Goal: Transaction & Acquisition: Purchase product/service

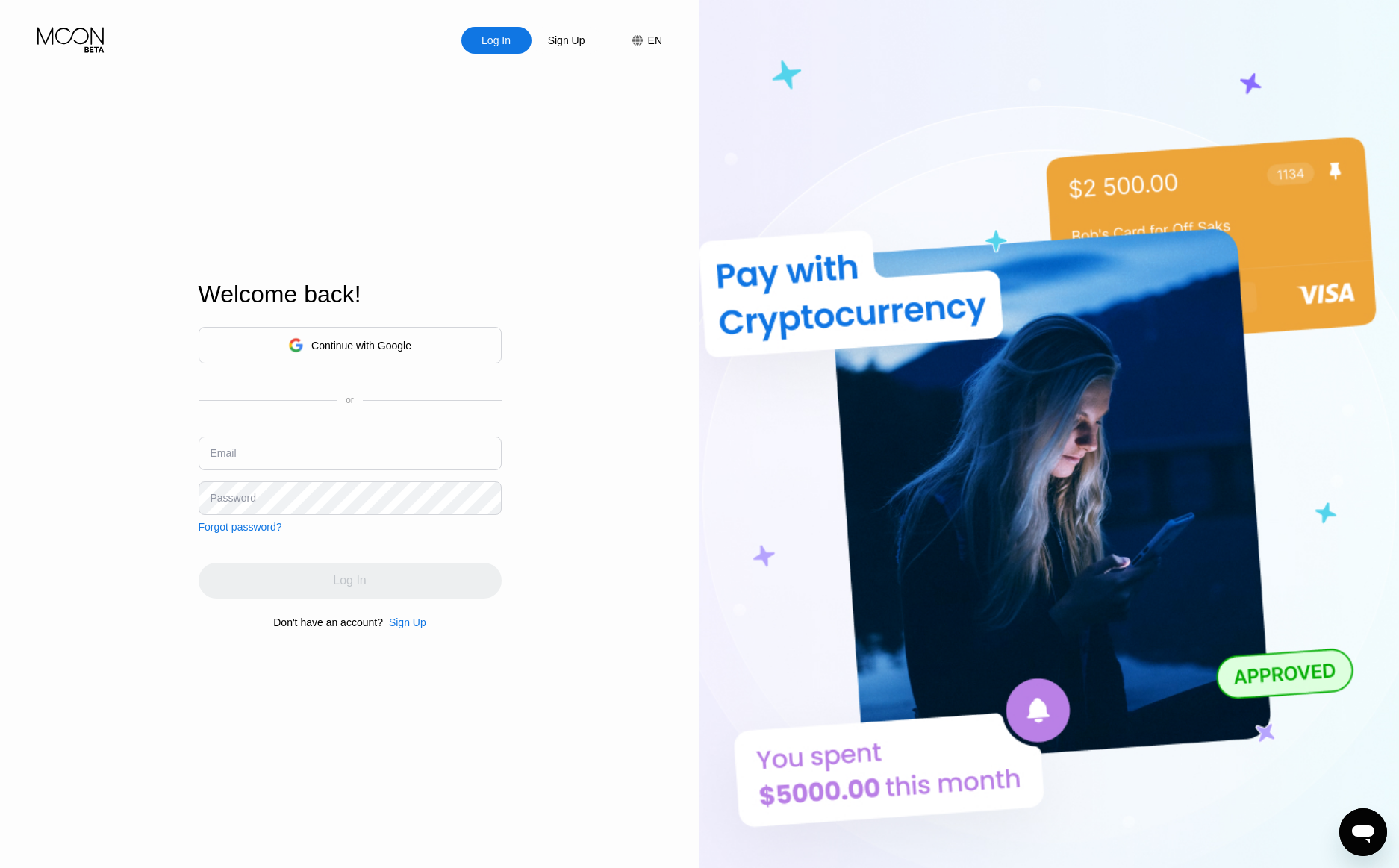
click at [316, 188] on div "Welcome back! Continue with Google or Email Password Forgot password? Log In Do…" at bounding box center [349, 454] width 303 height 954
click at [411, 336] on div "Continue with Google" at bounding box center [349, 345] width 303 height 37
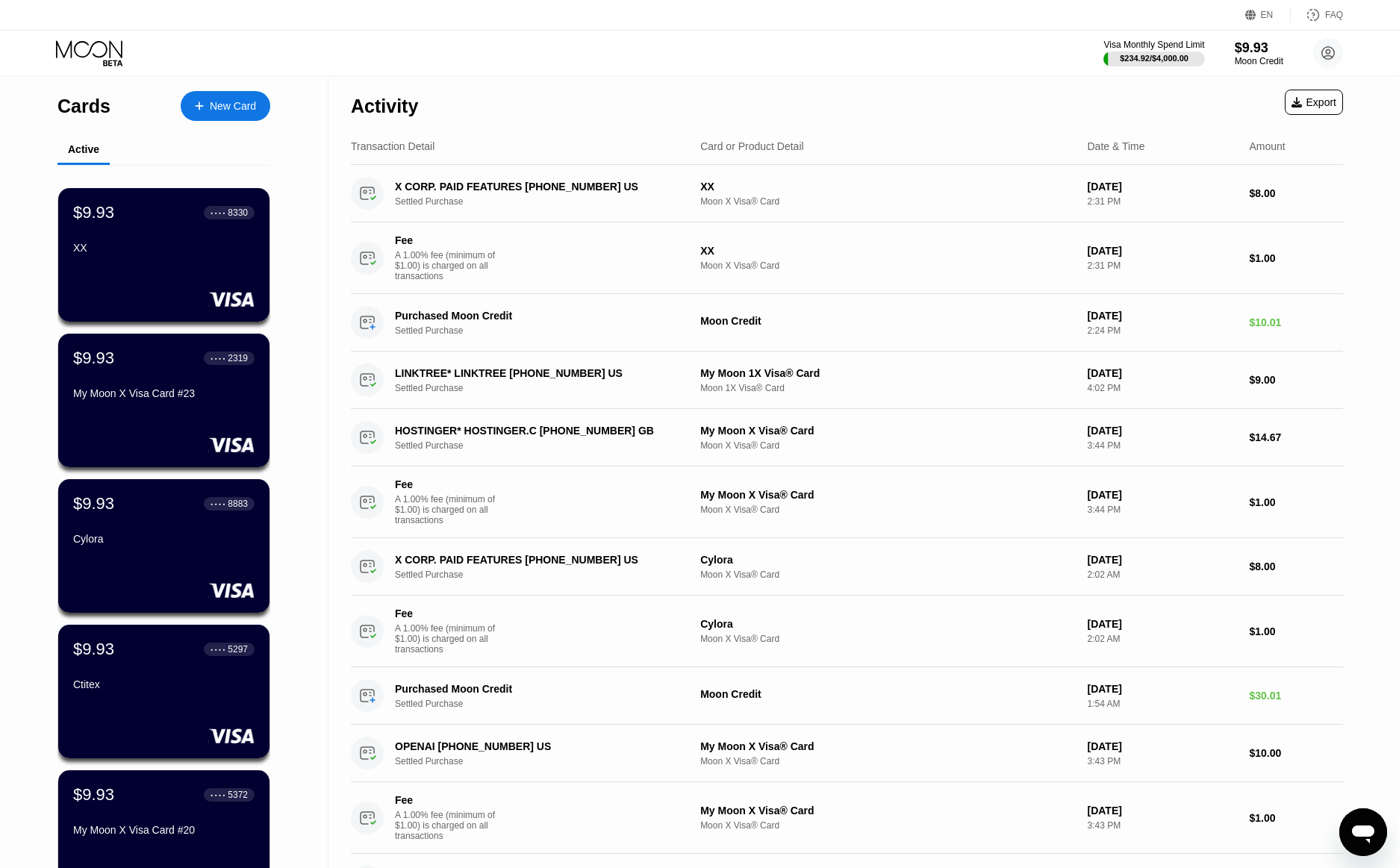
click at [625, 67] on div "Visa Monthly Spend Limit $234.92 / $4,000.00 $9.93 Moon Credit [PERSON_NAME] [E…" at bounding box center [699, 53] width 1399 height 44
click at [237, 106] on div "New Card" at bounding box center [233, 105] width 46 height 13
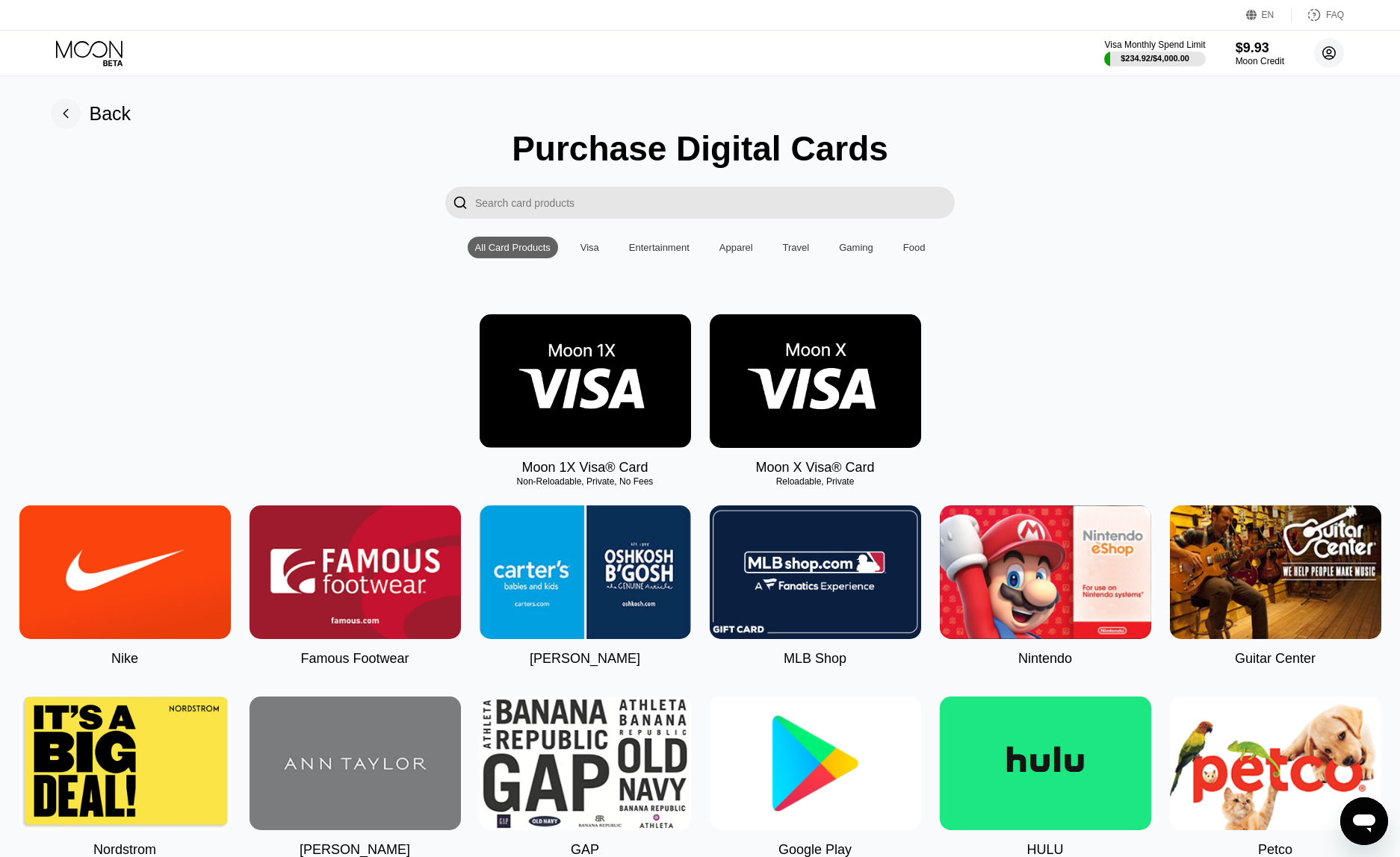
click at [1333, 61] on circle at bounding box center [1328, 52] width 30 height 30
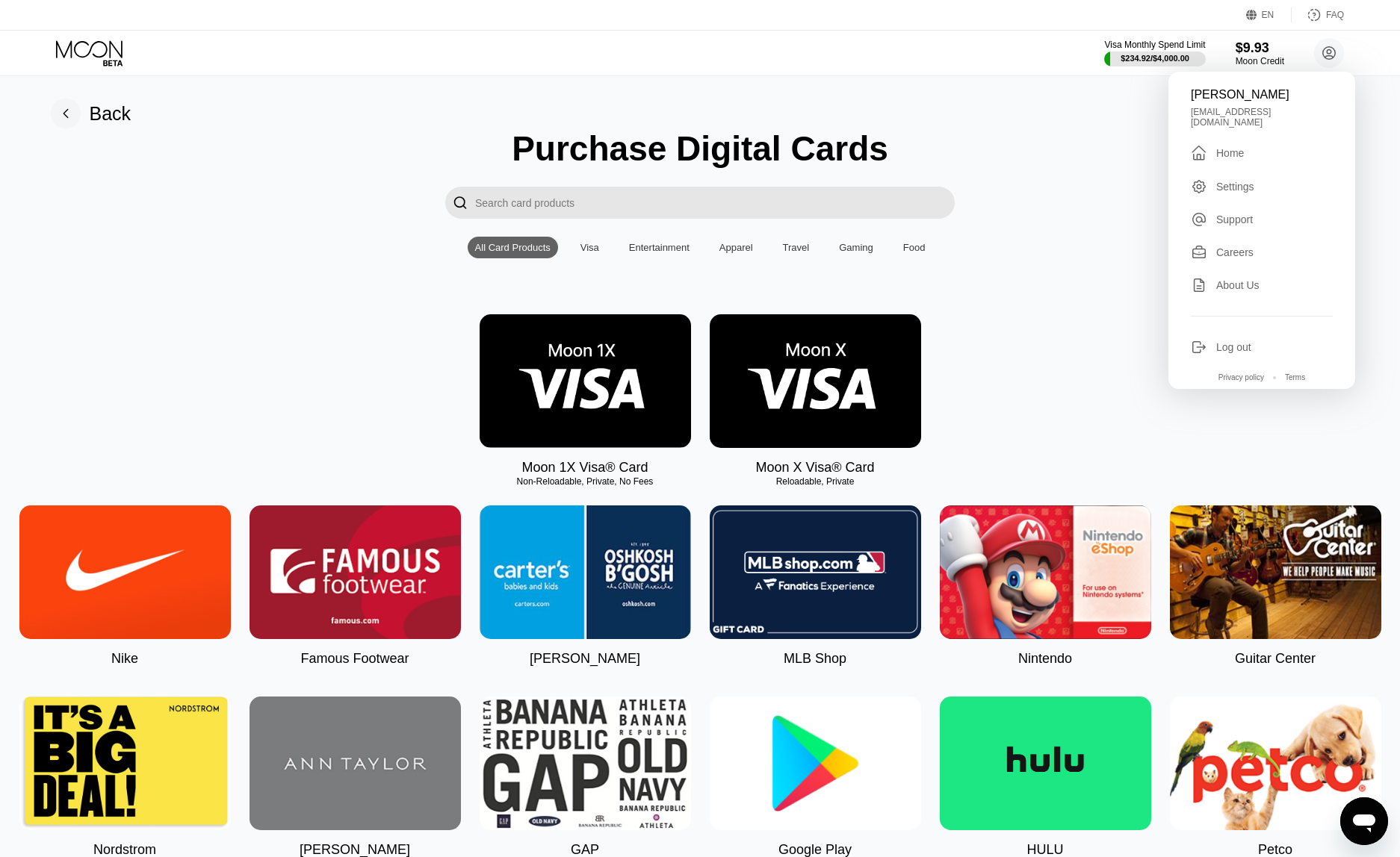
click at [1232, 181] on div "Settings" at bounding box center [1235, 187] width 38 height 12
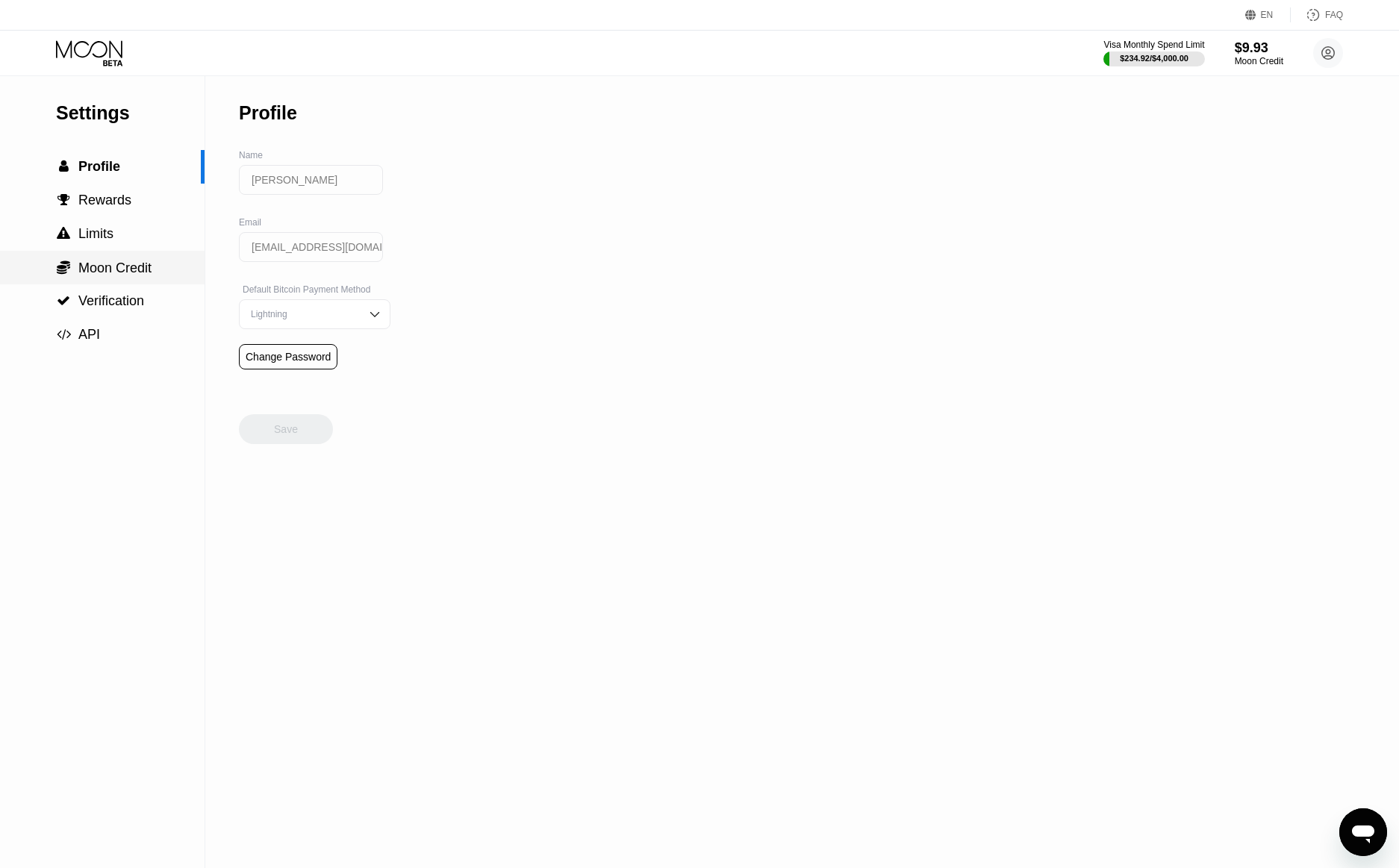
click at [103, 275] on span "Moon Credit" at bounding box center [115, 267] width 73 height 14
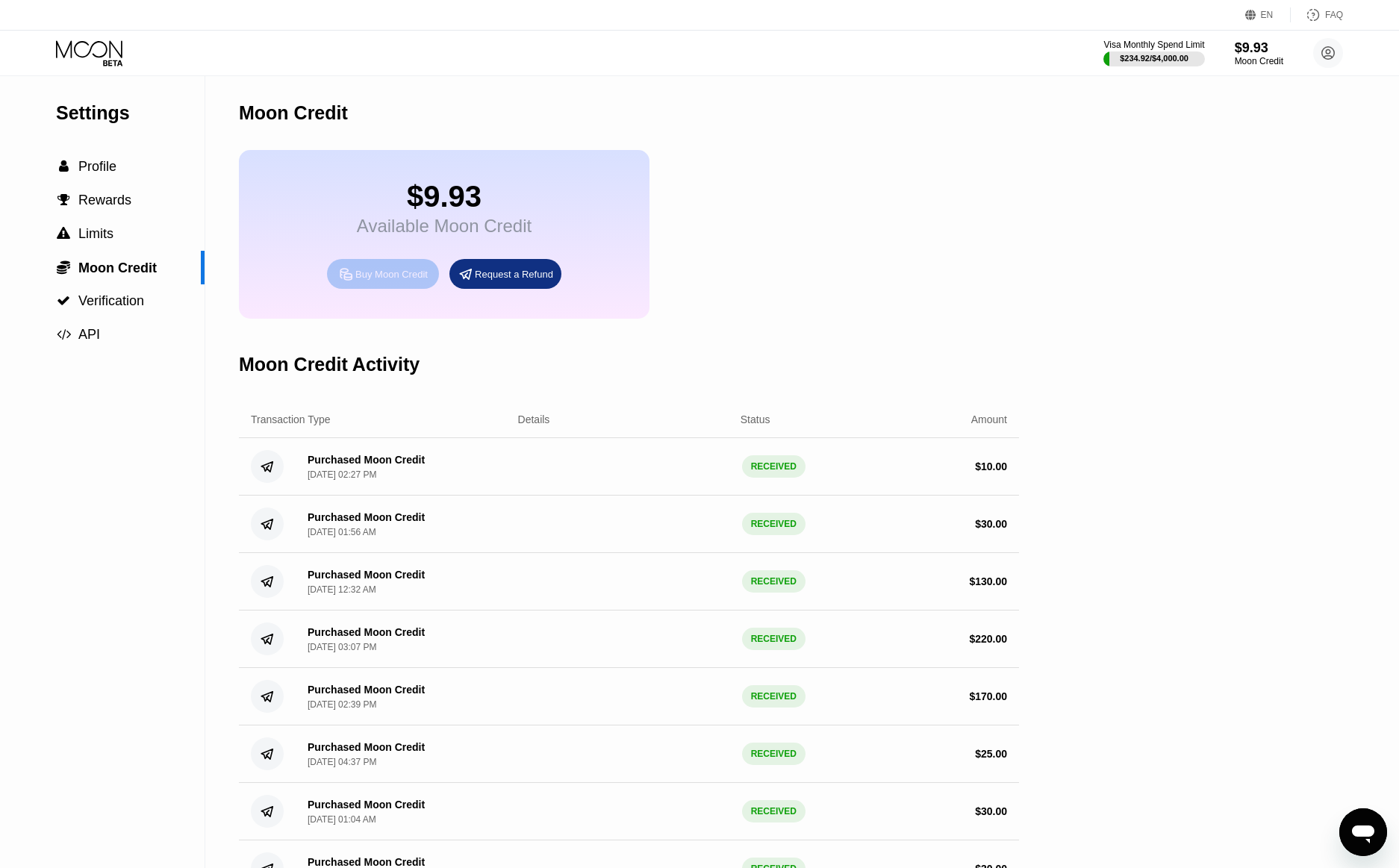
click at [378, 280] on div "Buy Moon Credit" at bounding box center [391, 274] width 73 height 13
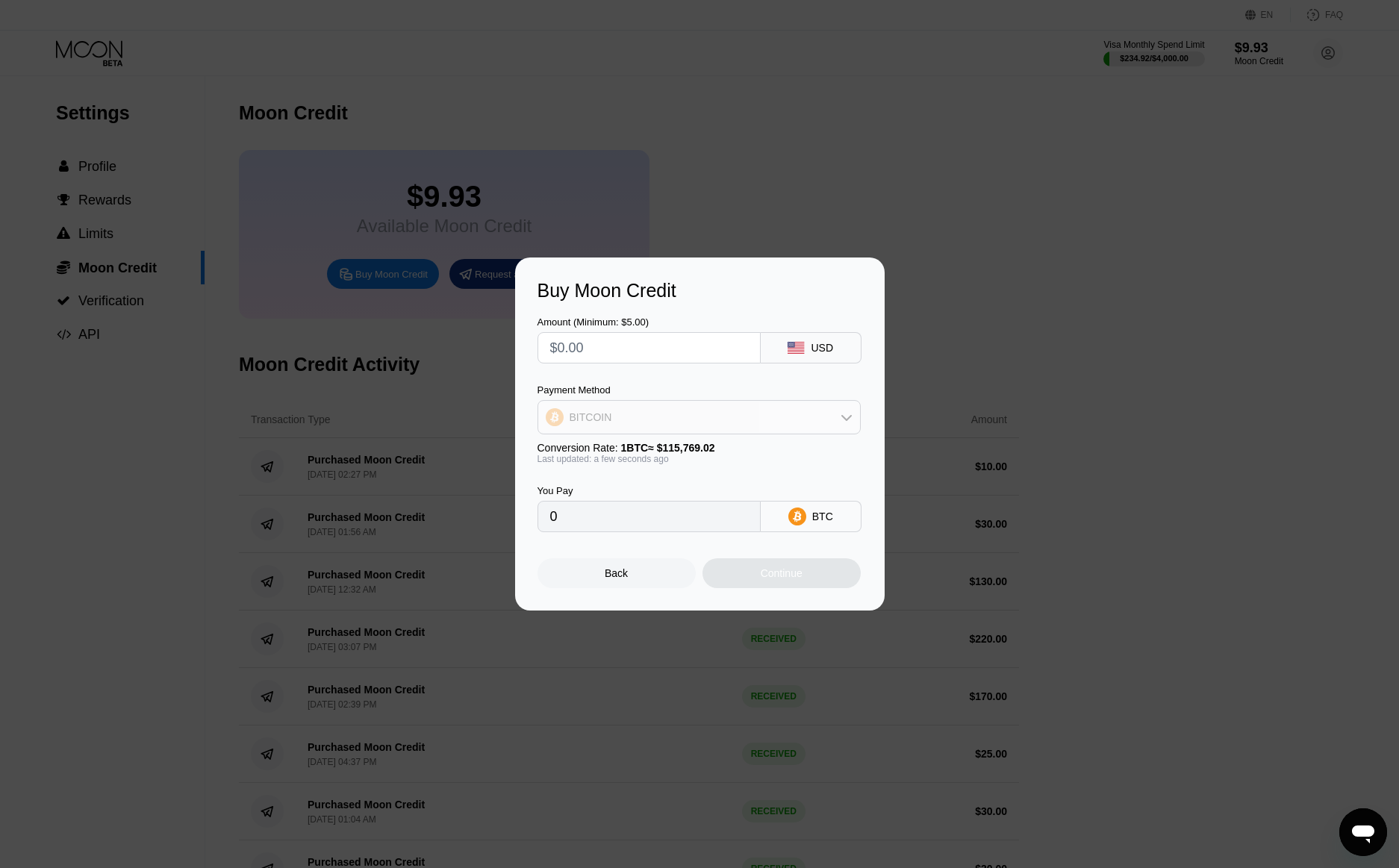
drag, startPoint x: 623, startPoint y: 423, endPoint x: 621, endPoint y: 439, distance: 16.1
click at [623, 422] on div "BITCOIN" at bounding box center [699, 417] width 322 height 30
drag, startPoint x: 621, startPoint y: 439, endPoint x: 584, endPoint y: 345, distance: 101.0
click at [617, 493] on span "USDT on TRON" at bounding box center [611, 491] width 75 height 12
type input "0.00"
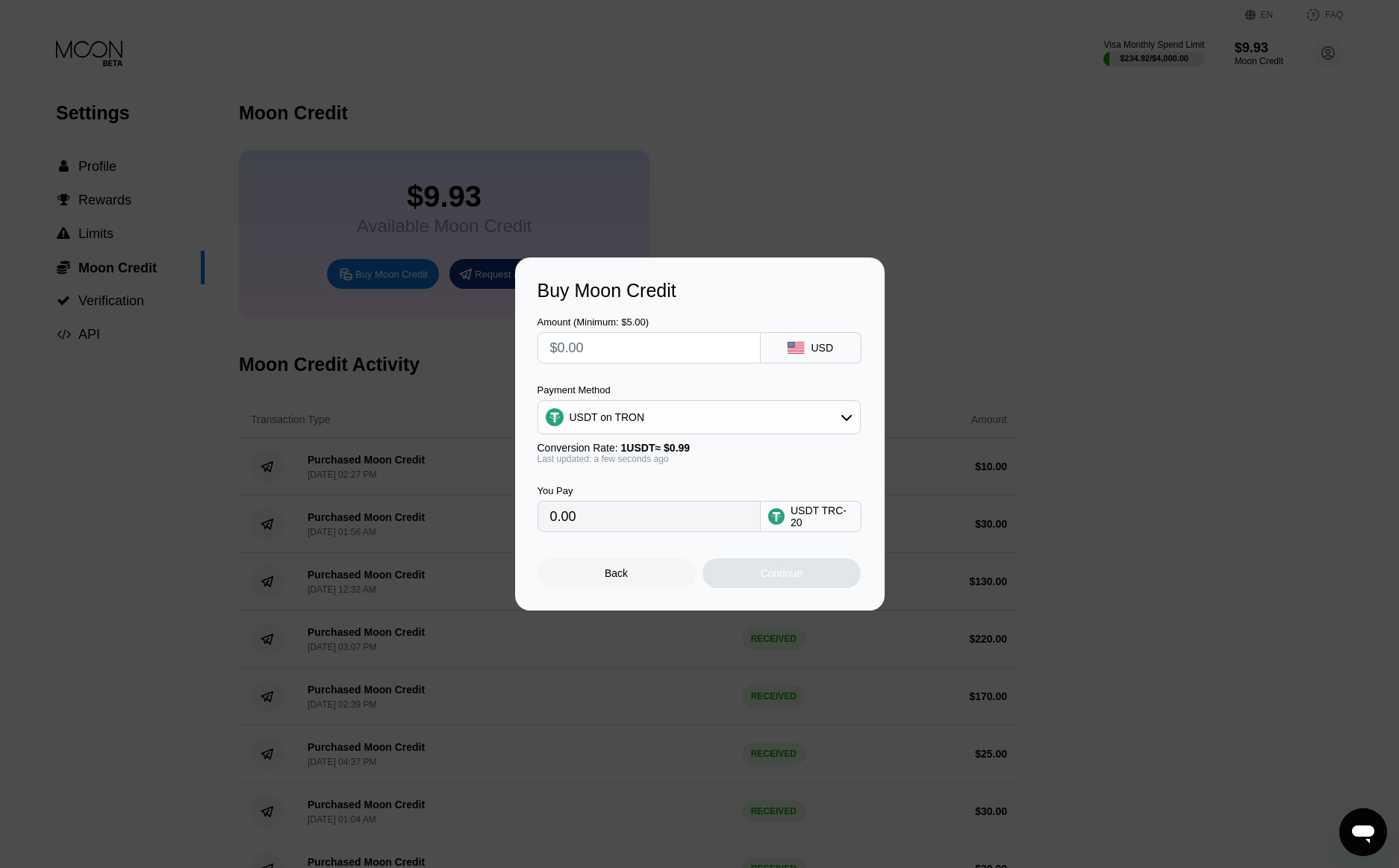
click at [584, 337] on input "text" at bounding box center [649, 347] width 198 height 30
type input "$30"
type input "30.30"
drag, startPoint x: 597, startPoint y: 345, endPoint x: 291, endPoint y: 345, distance: 306.0
click at [365, 340] on div "Buy Moon Credit Amount (Minimum: $5.00) $30 USD Payment Method USDT on TRON Con…" at bounding box center [699, 433] width 1399 height 353
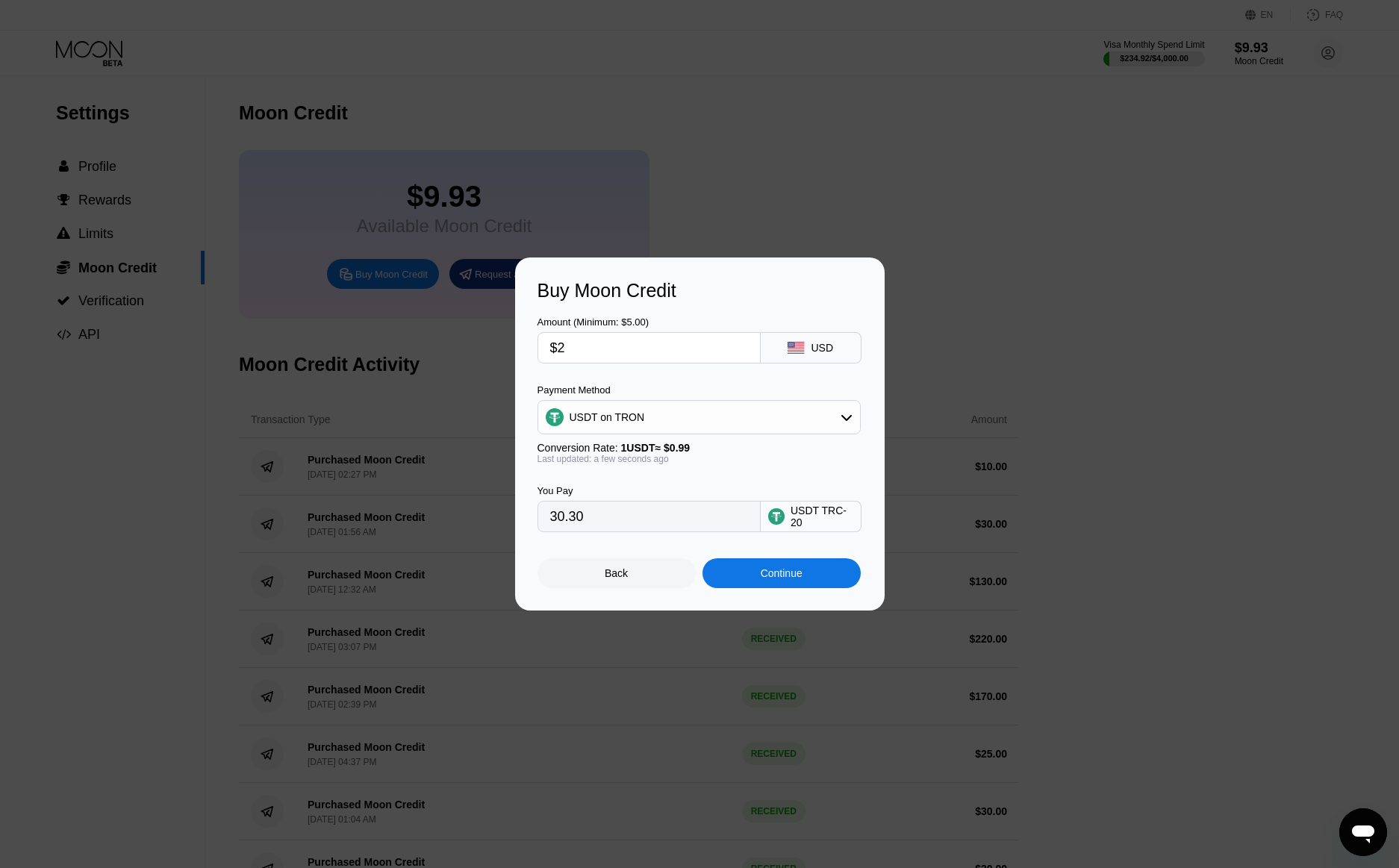
type input "$20"
type input "20.20"
type input "$20"
click at [761, 579] on div "Continue" at bounding box center [781, 573] width 42 height 12
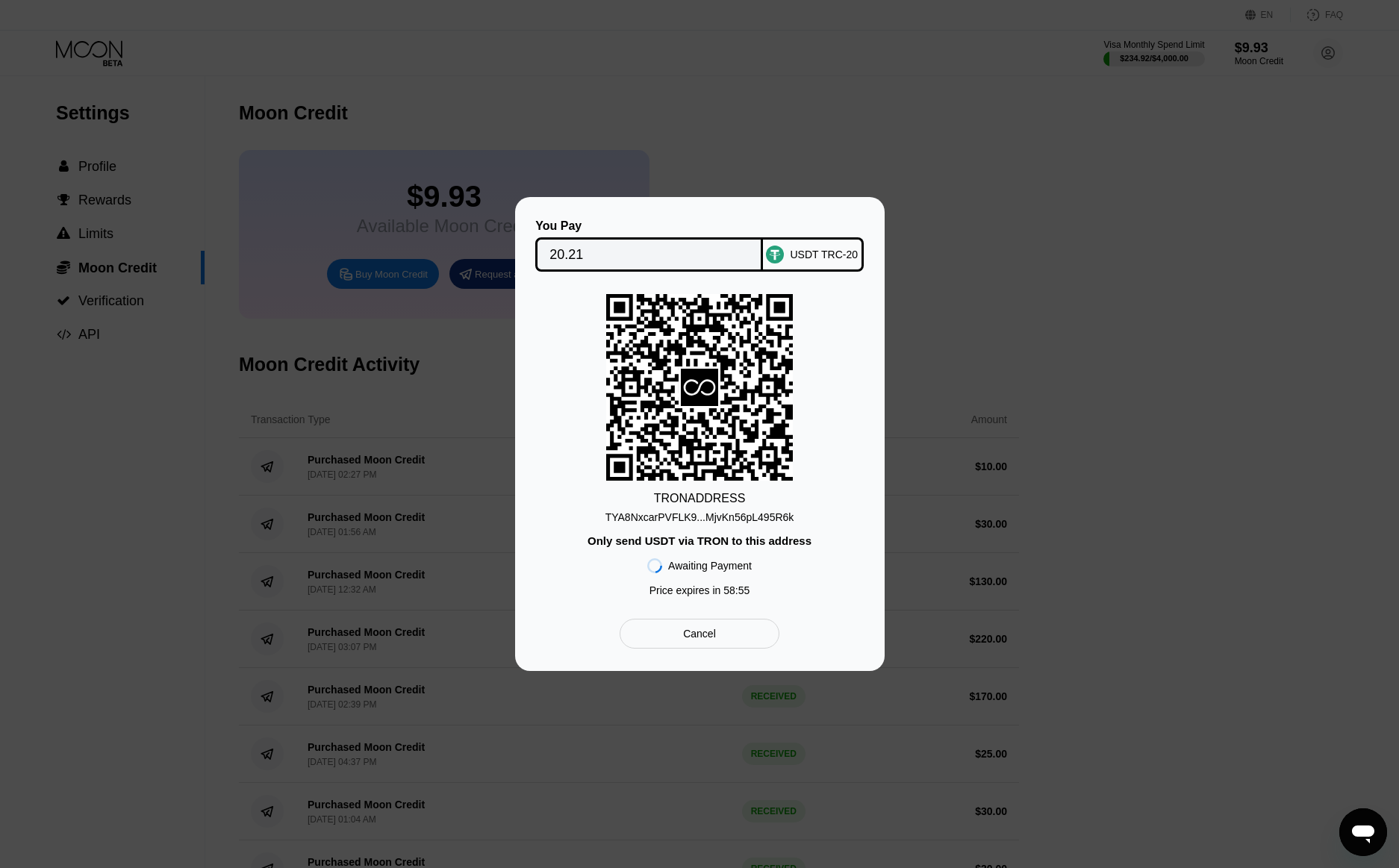
click at [755, 511] on div "TYA8NxcarPVFLK9...MjvKn56pL495R6k" at bounding box center [699, 517] width 189 height 12
click at [672, 521] on div "TYA8NxcarPVFLK9...MjvKn56pL495R6k" at bounding box center [699, 517] width 189 height 12
drag, startPoint x: 672, startPoint y: 521, endPoint x: 1407, endPoint y: 368, distance: 750.8
click at [674, 519] on div "TYA8NxcarPVFLK9...MjvKn56pL495R6k" at bounding box center [699, 517] width 189 height 12
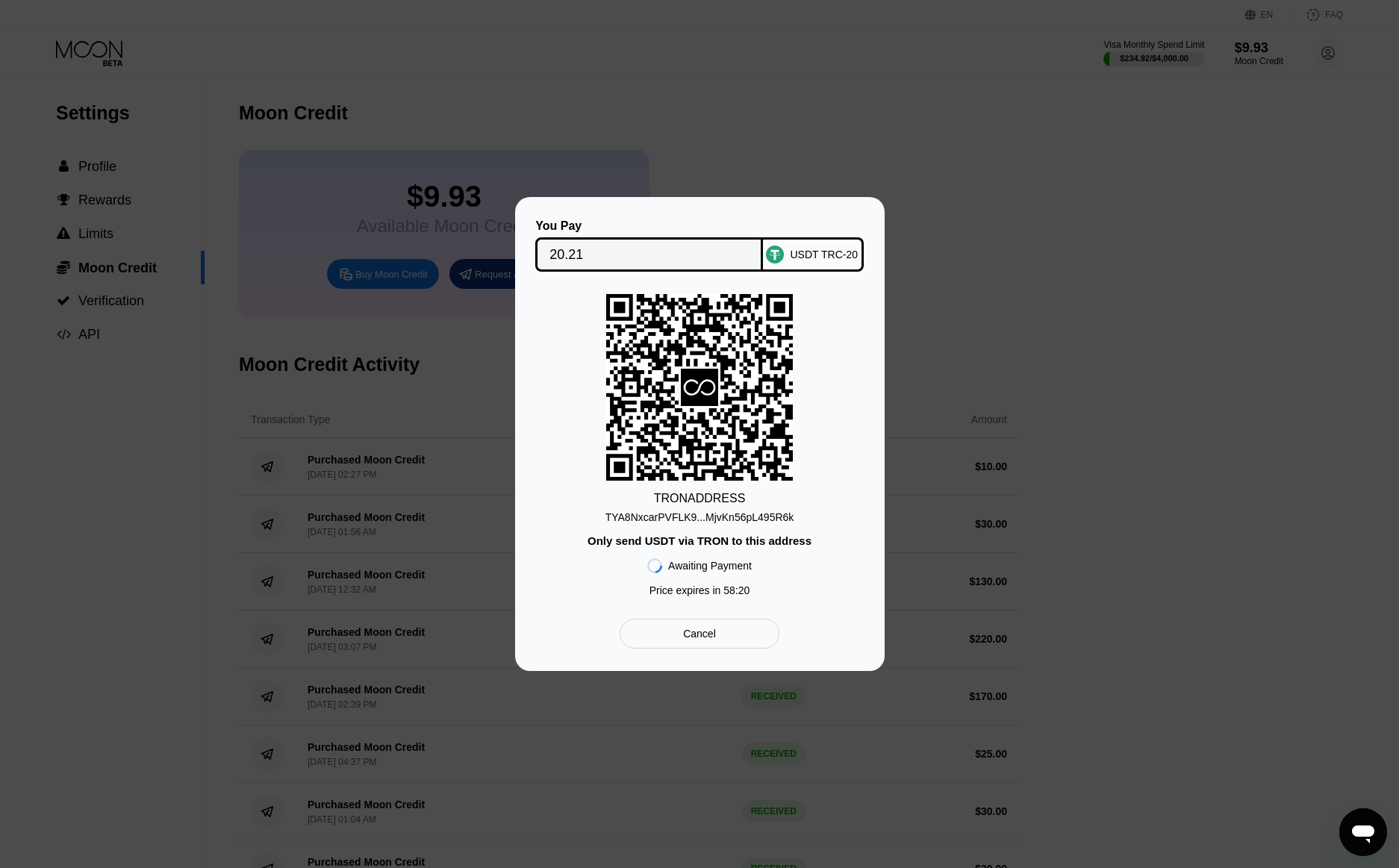
click at [577, 417] on div "TRON ADDRESS TYA8NxcarPVFLK9...MjvKn56pL495R6k Only send USDT via TRON to this …" at bounding box center [700, 448] width 325 height 309
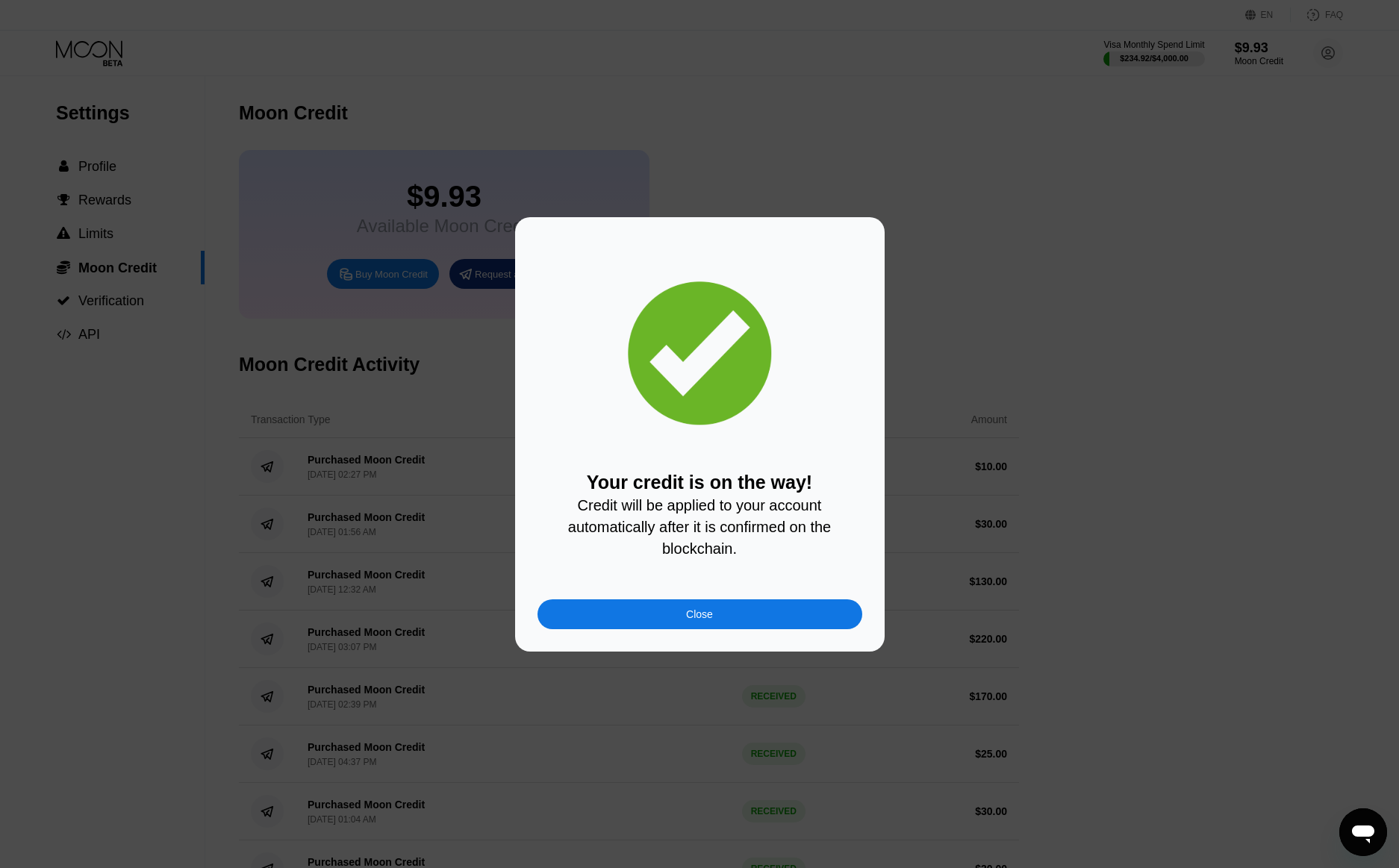
click at [648, 629] on div "Close" at bounding box center [700, 614] width 325 height 30
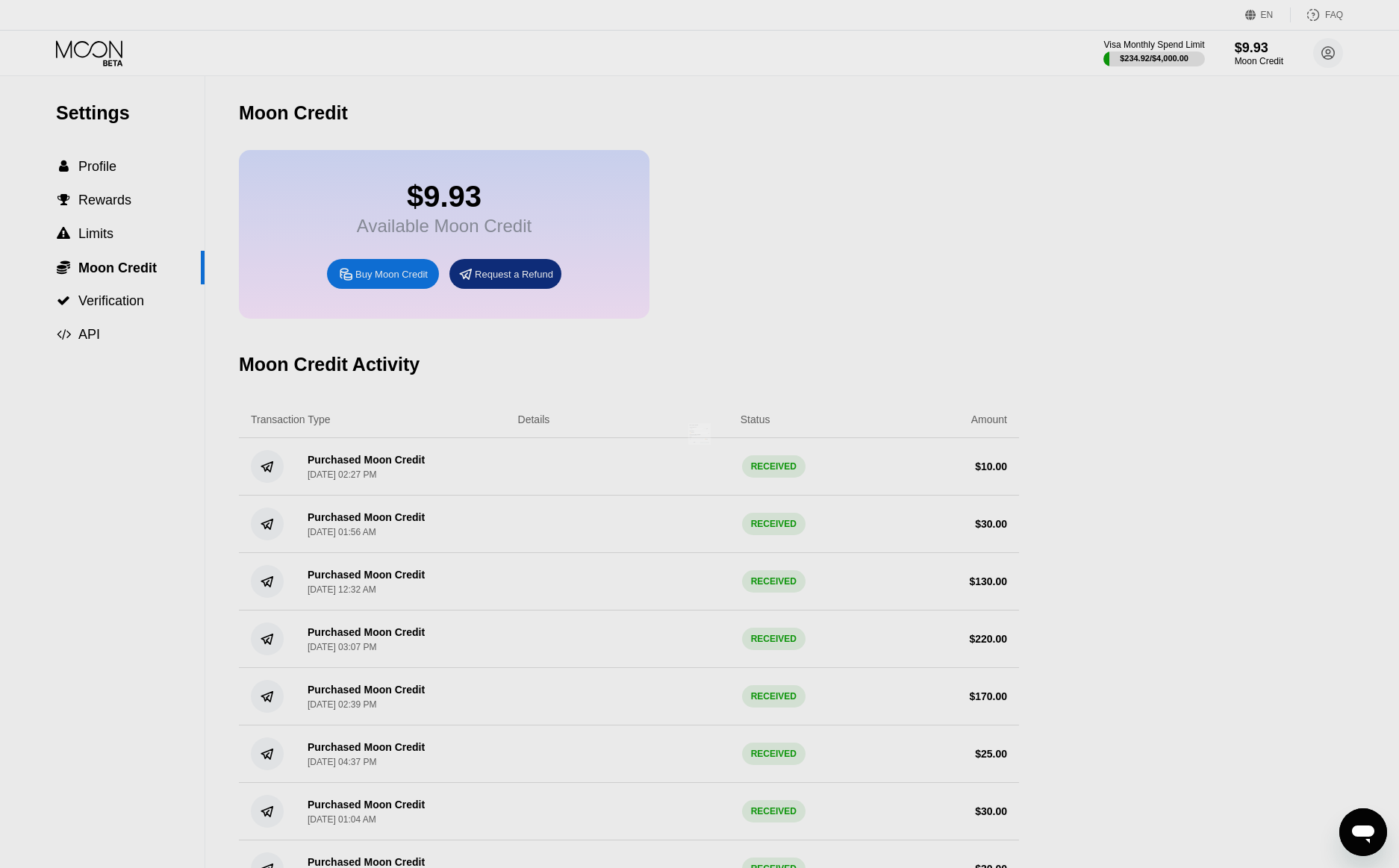
click at [77, 41] on div at bounding box center [705, 434] width 1410 height 868
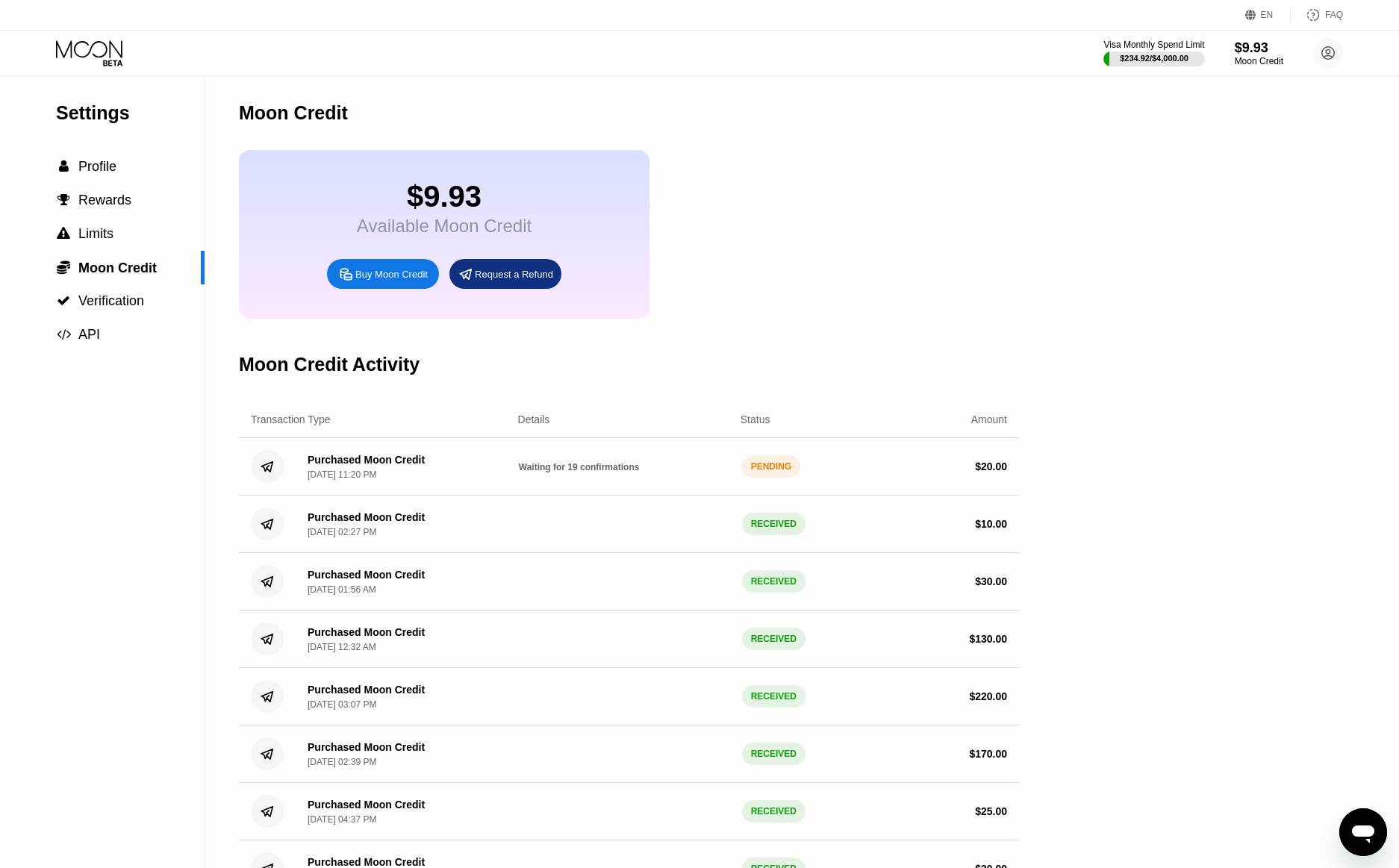
click at [100, 49] on icon at bounding box center [91, 53] width 70 height 26
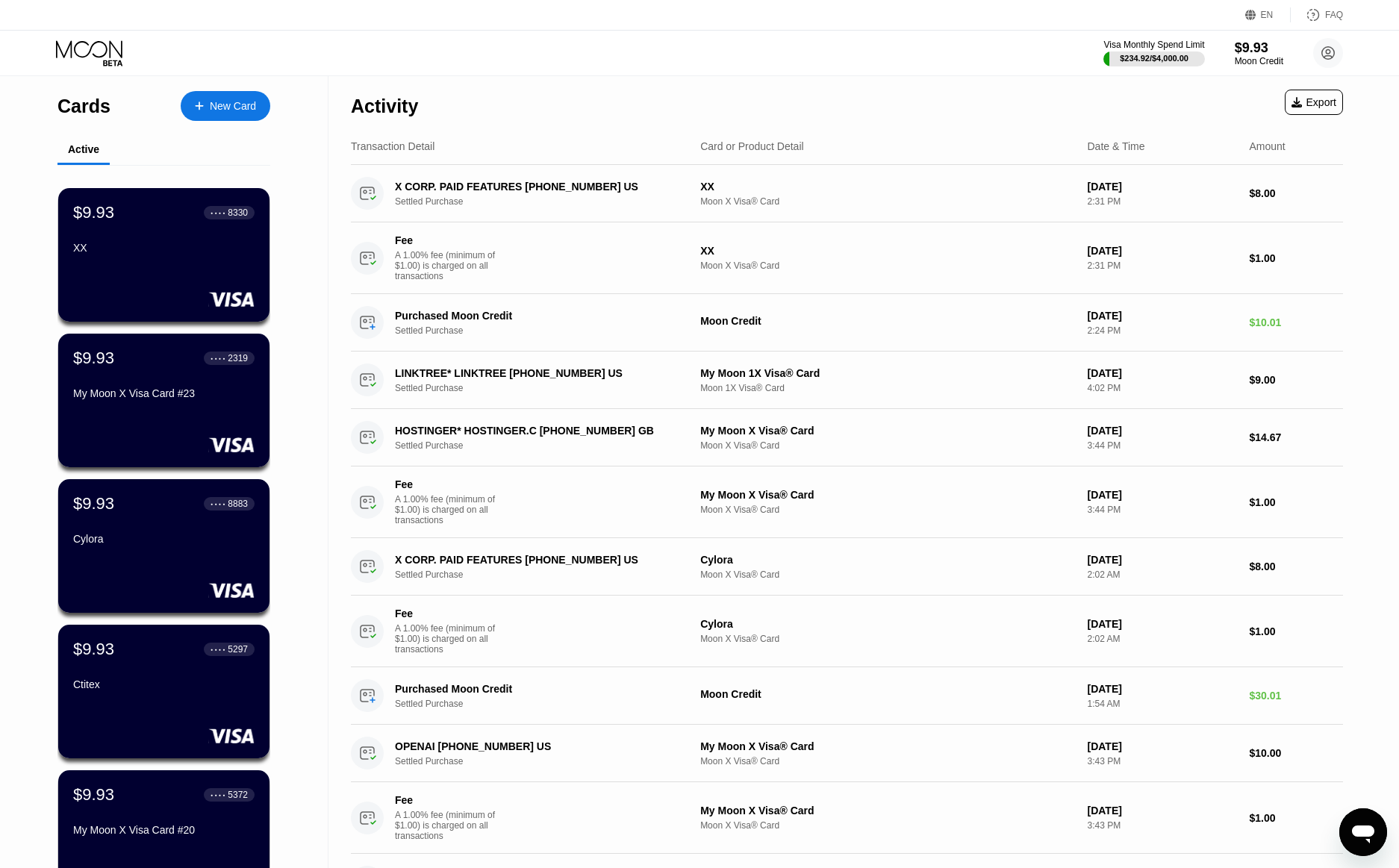
click at [252, 108] on div "New Card" at bounding box center [233, 105] width 46 height 13
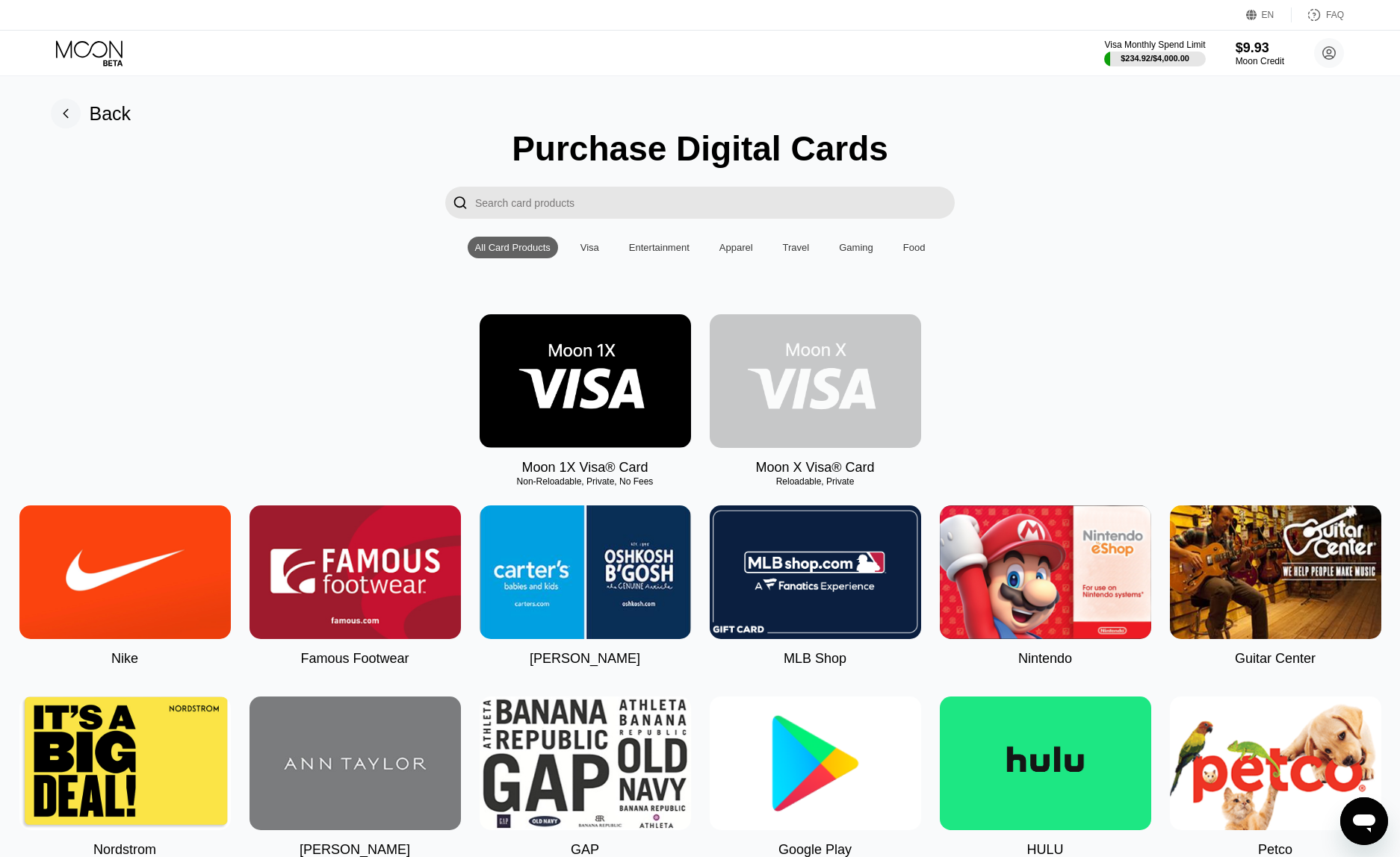
click at [801, 401] on img at bounding box center [815, 381] width 211 height 133
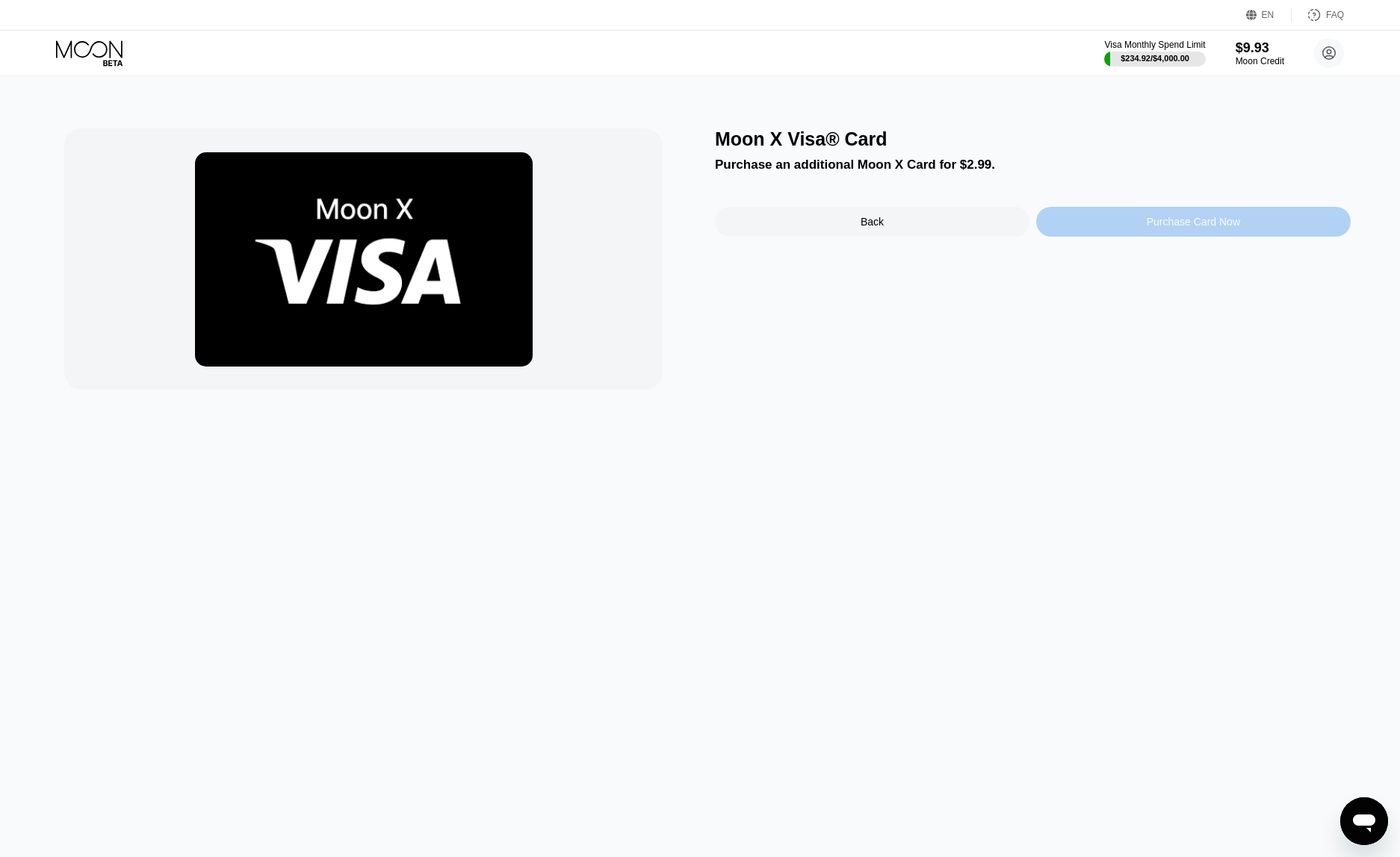
click at [1081, 229] on div "Purchase Card Now" at bounding box center [1193, 222] width 314 height 30
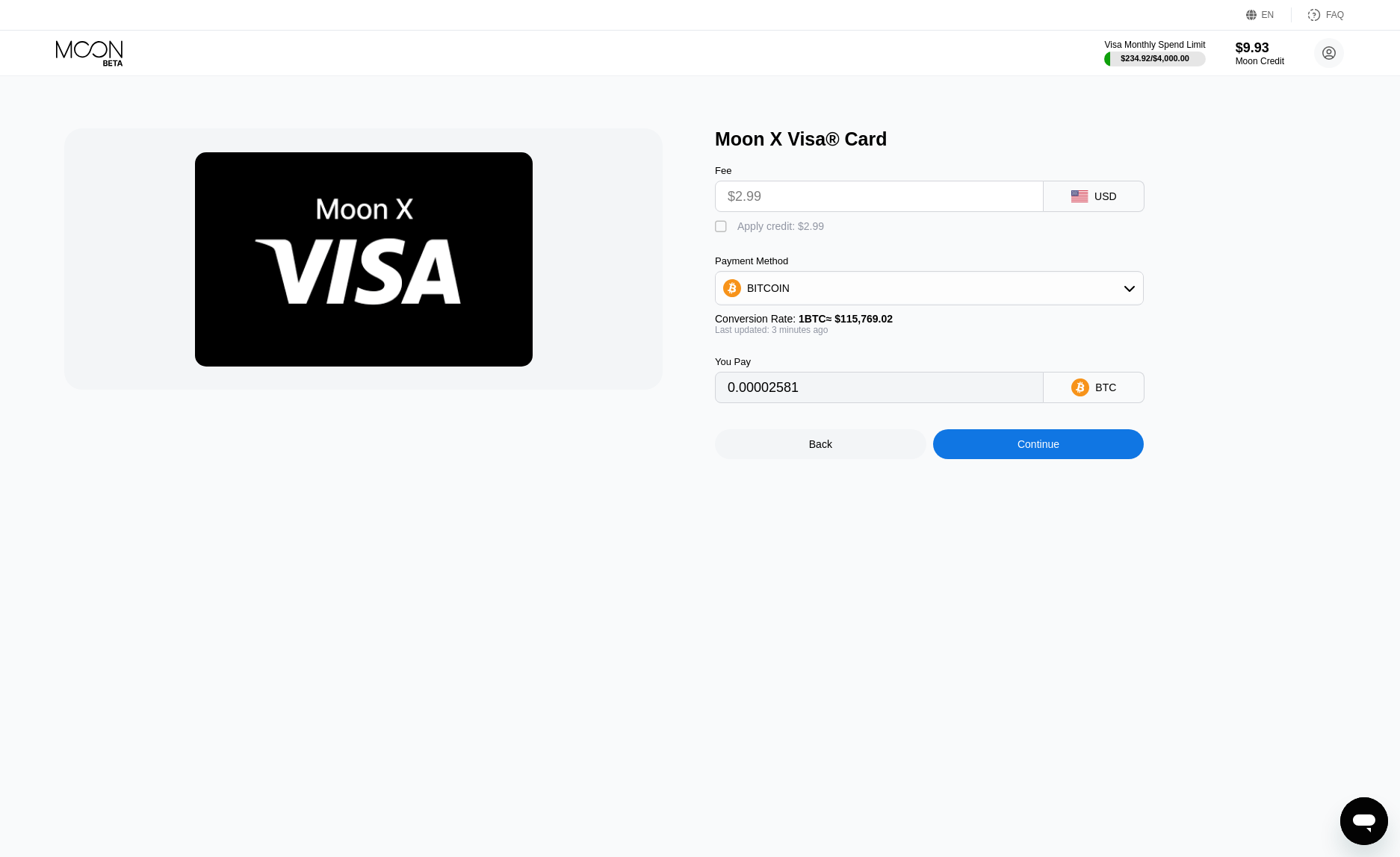
click at [756, 226] on div "Apply credit: $2.99" at bounding box center [781, 226] width 87 height 12
type input "0"
click at [1056, 450] on div "Continue" at bounding box center [1038, 444] width 42 height 12
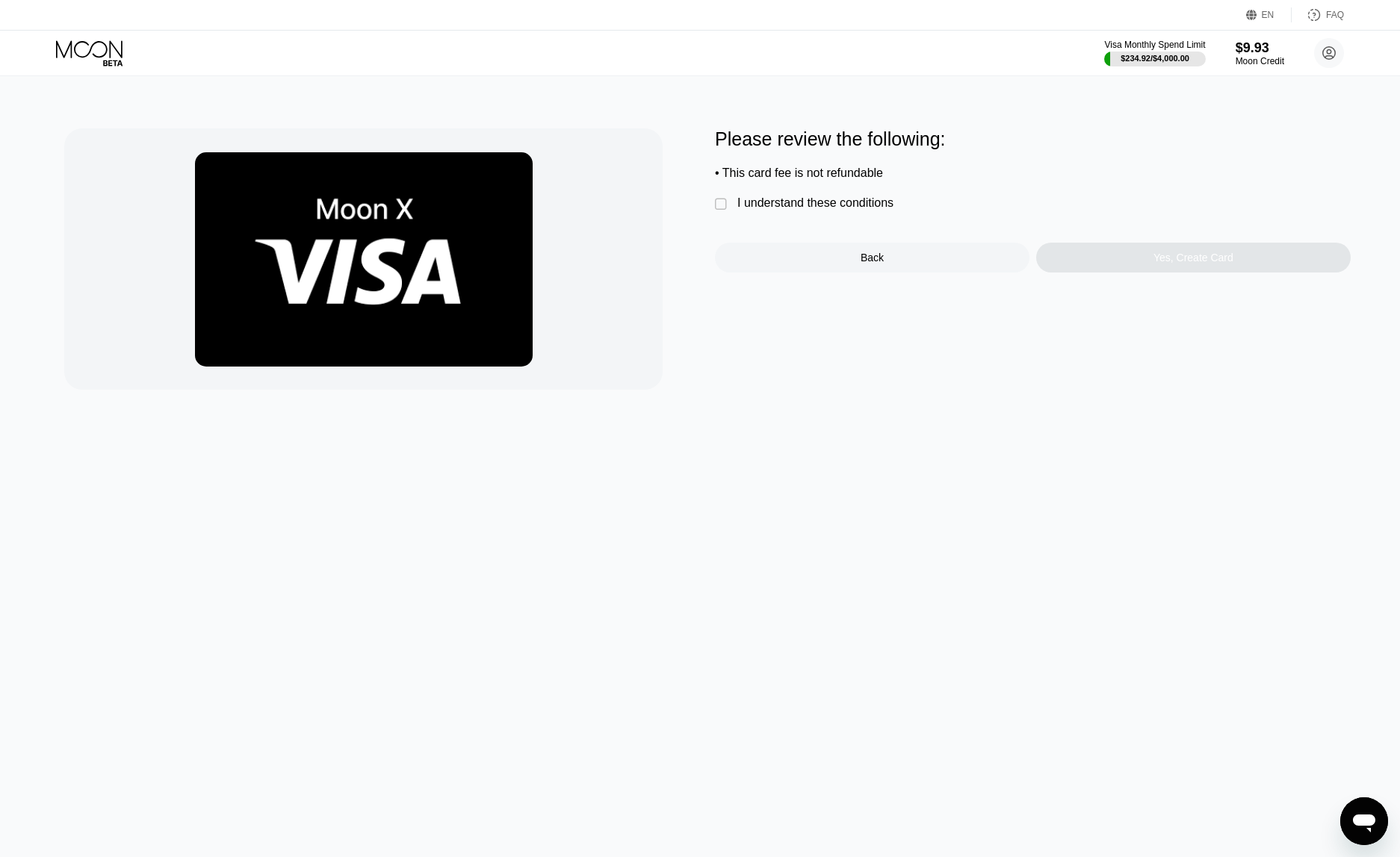
click at [844, 212] on div " I understand these conditions" at bounding box center [808, 204] width 186 height 15
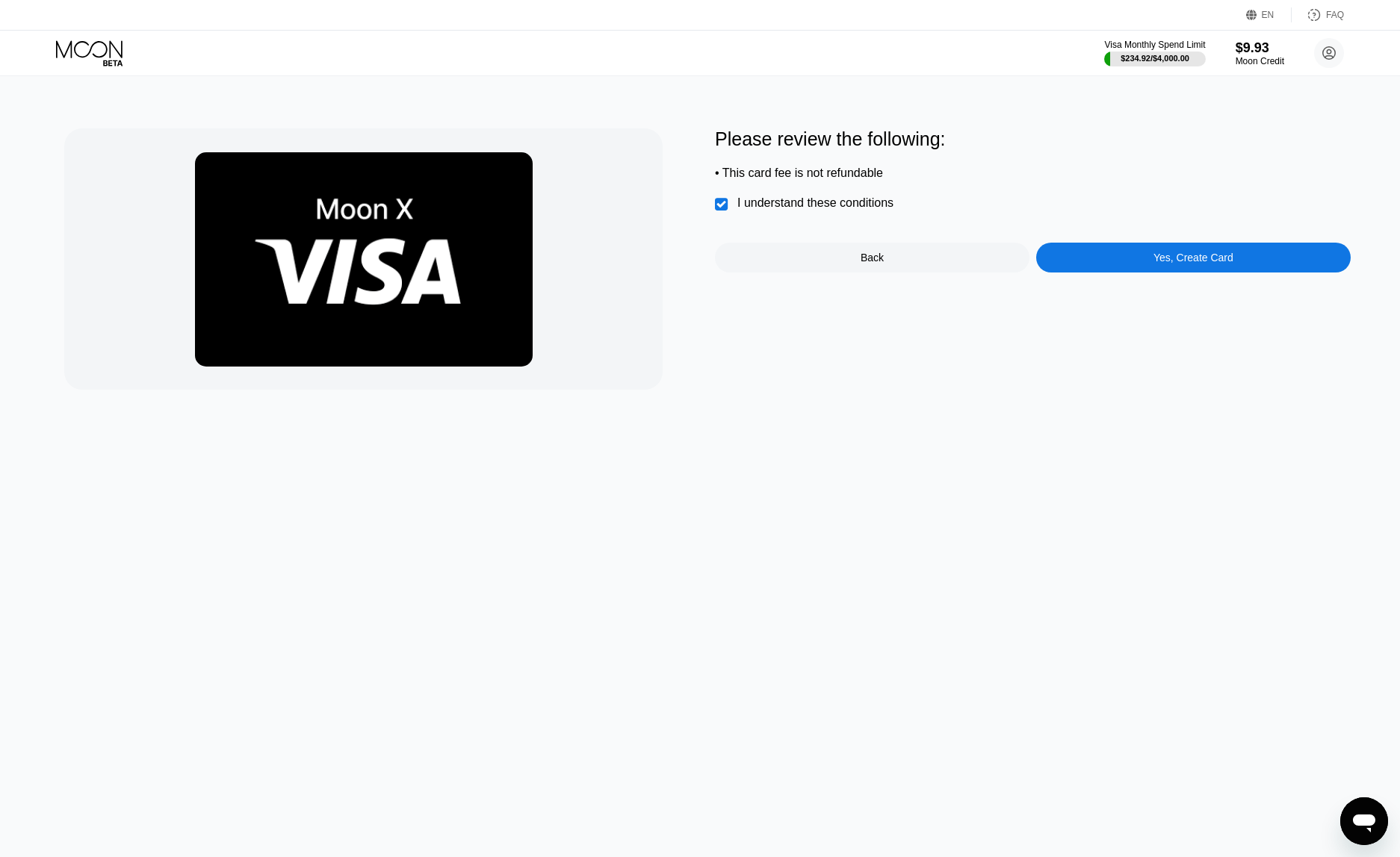
click at [1182, 282] on div "Please review the following: • This card fee is not refundable  I understand t…" at bounding box center [1032, 259] width 636 height 261
click at [1181, 264] on div "Yes, Create Card" at bounding box center [1193, 257] width 80 height 12
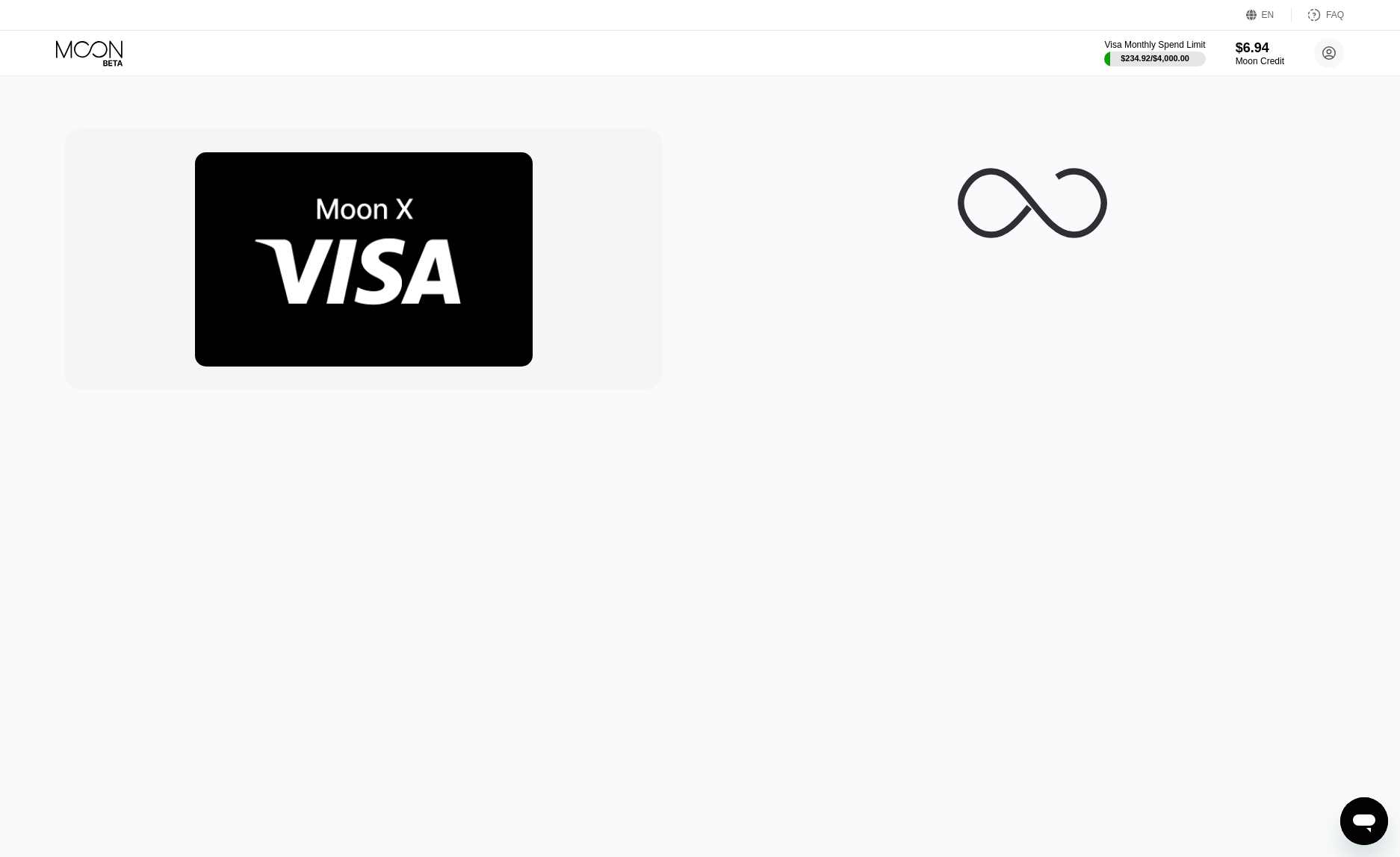
click at [213, 98] on div "Cards New Card Active $9.93 ● ● ● ● 8330 XX $9.93 ● ● ● ● 2319 My Moon X Visa C…" at bounding box center [700, 428] width 1400 height 857
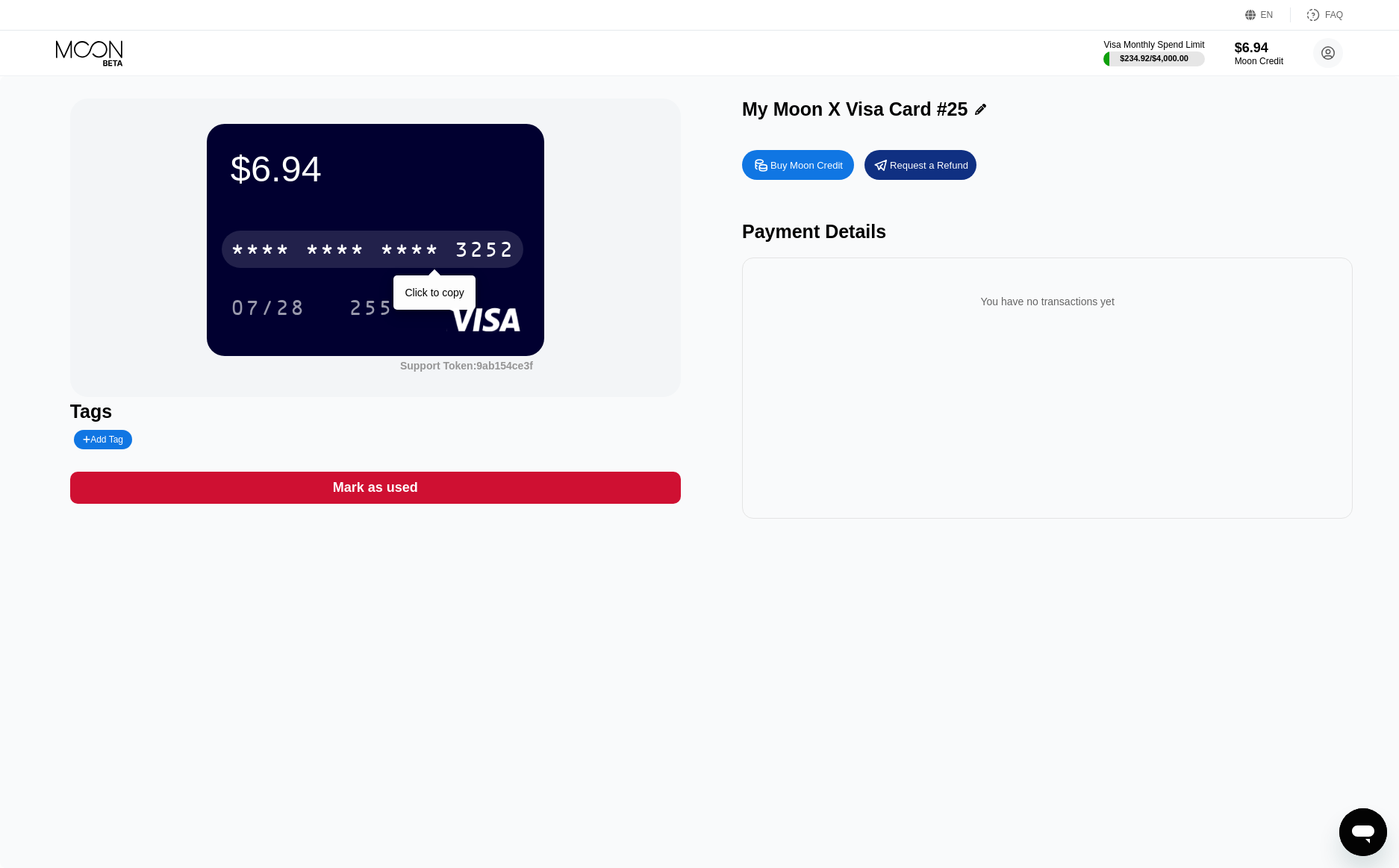
click at [332, 255] on div "* * * *" at bounding box center [335, 251] width 60 height 24
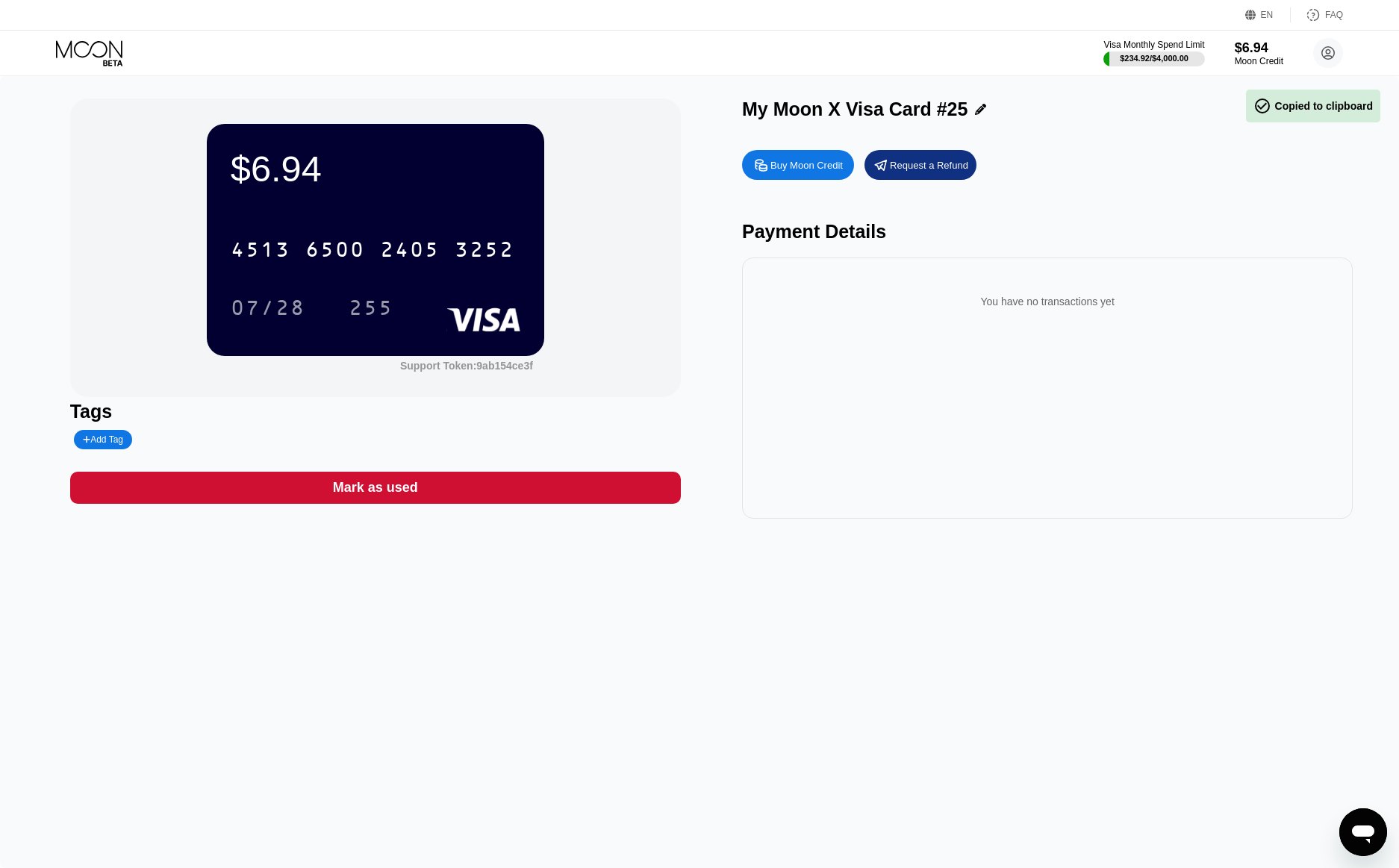
click at [275, 300] on div "07/28" at bounding box center [268, 309] width 74 height 24
click at [315, 317] on div "07/28" at bounding box center [279, 307] width 97 height 38
click at [342, 315] on div "255" at bounding box center [370, 307] width 67 height 38
click at [665, 241] on div "$6.94 4513 6500 2405 3252 07/28 255 Support Token: 9ab154ce3f" at bounding box center [376, 247] width 611 height 299
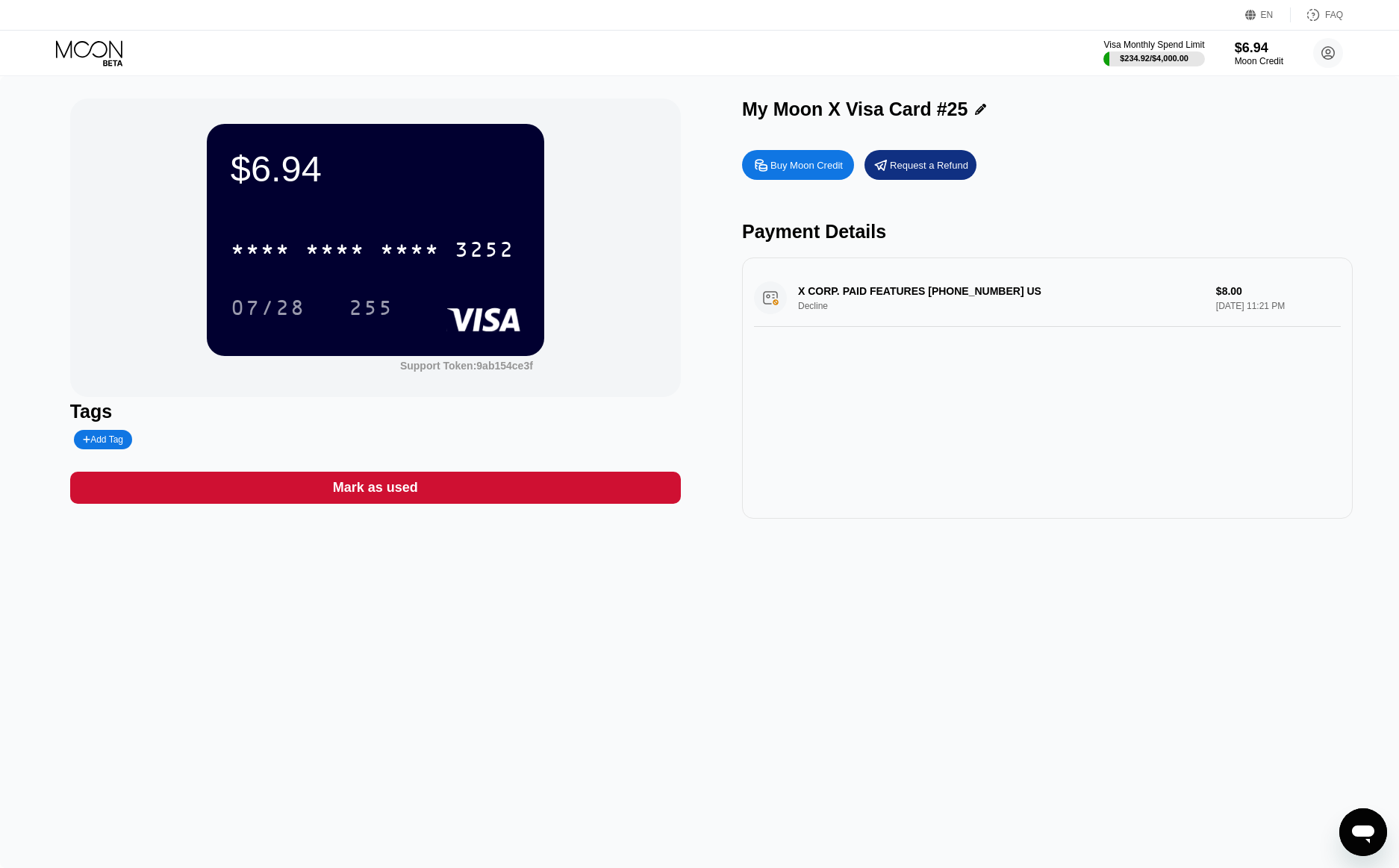
click at [1354, 180] on div "$6.94 * * * * * * * * * * * * 3252 07/28 255 Support Token: 9ab154ce3f Tags Add…" at bounding box center [699, 472] width 1399 height 792
